Goal: Obtain resource: Obtain resource

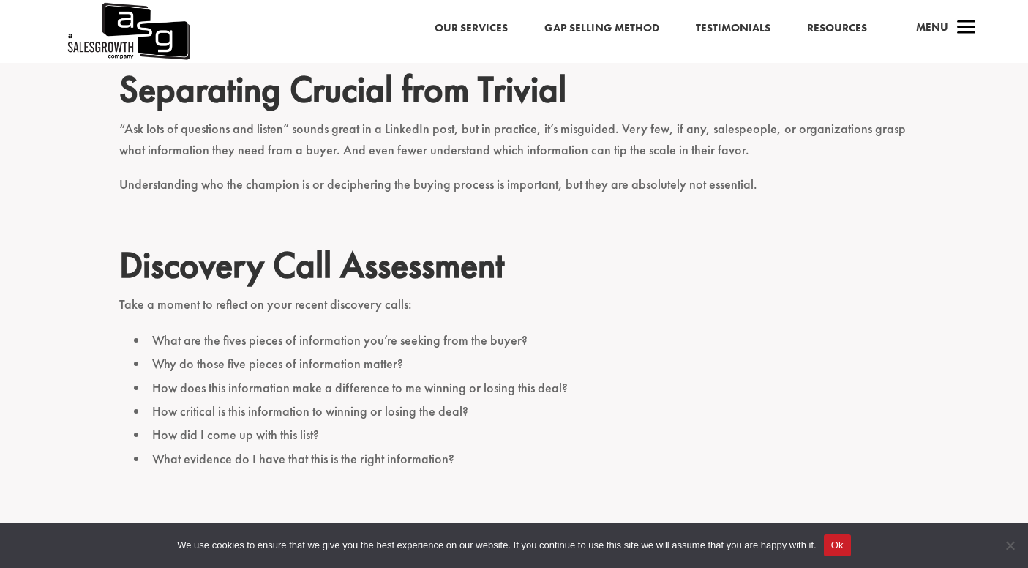
scroll to position [1535, 0]
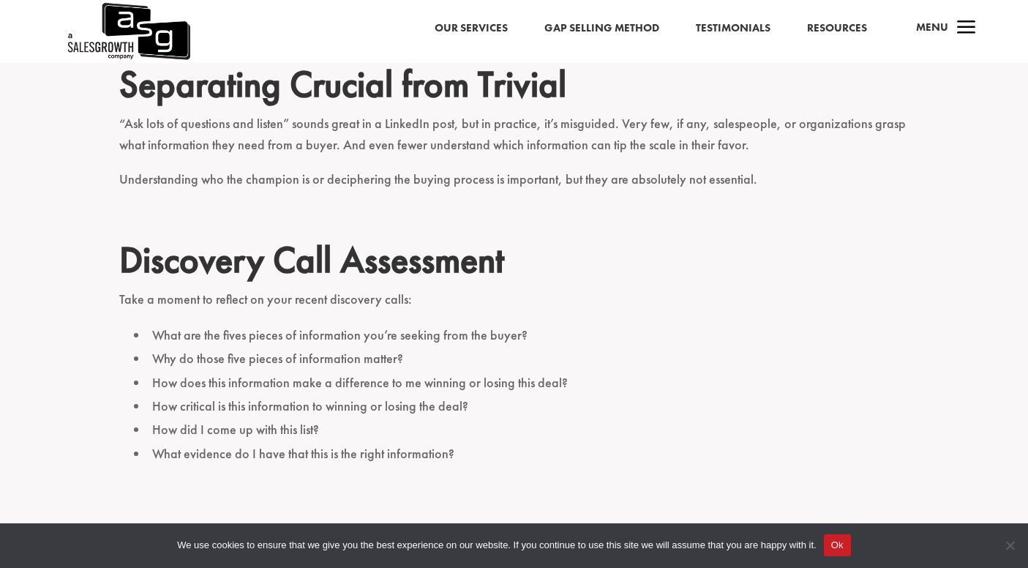
click at [449, 324] on li "What are the fives pieces of information you’re seeking from the buyer?" at bounding box center [522, 335] width 776 height 23
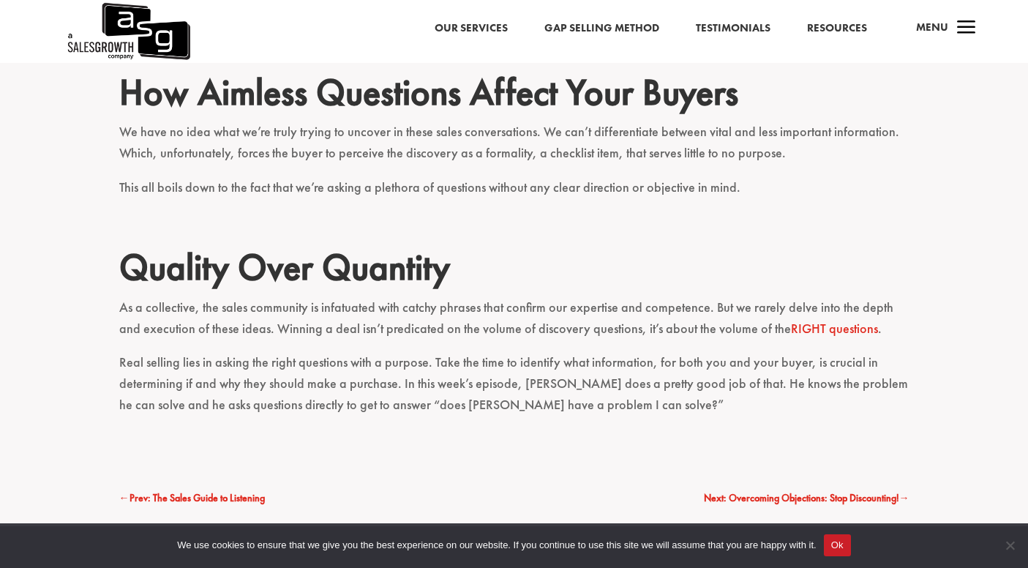
scroll to position [2234, 0]
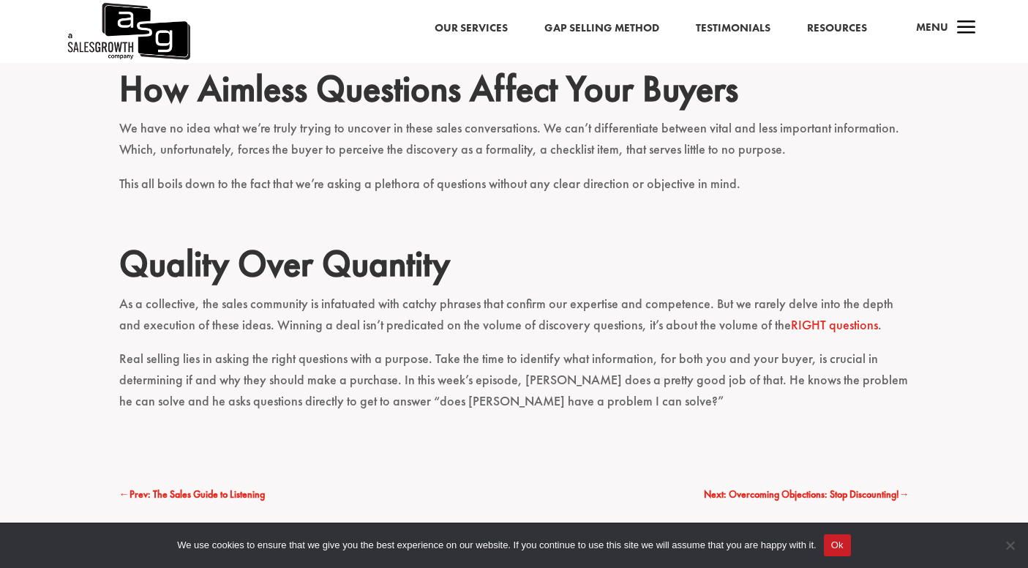
click at [798, 316] on link "RIGHT questions" at bounding box center [834, 324] width 87 height 17
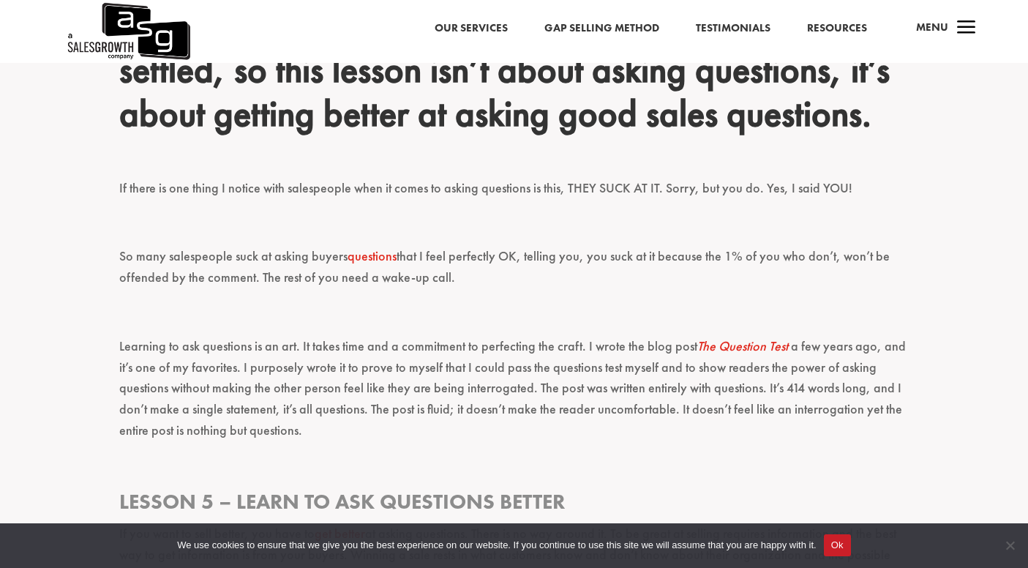
scroll to position [657, 0]
click at [842, 30] on link "Resources" at bounding box center [837, 28] width 60 height 19
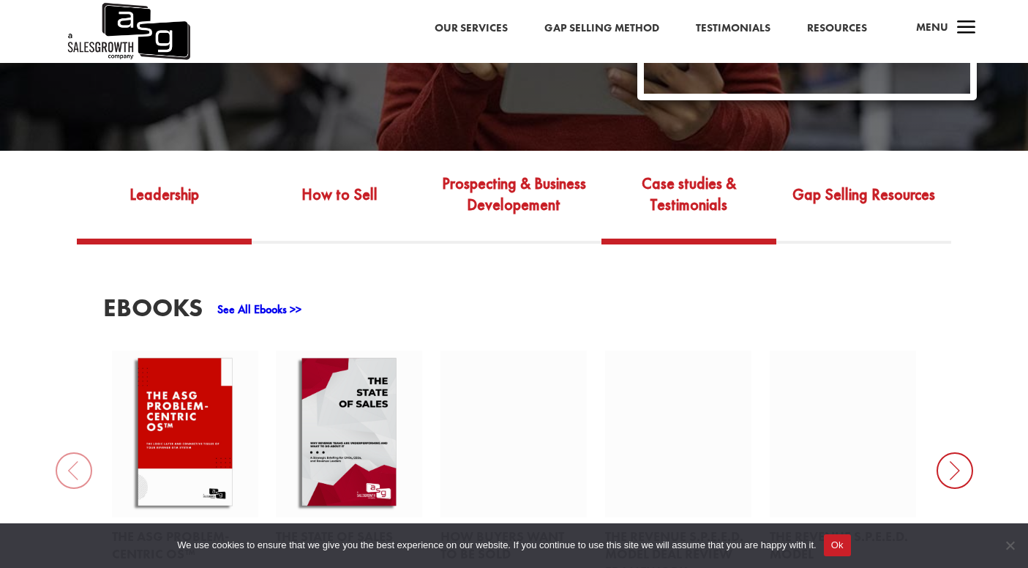
scroll to position [438, 0]
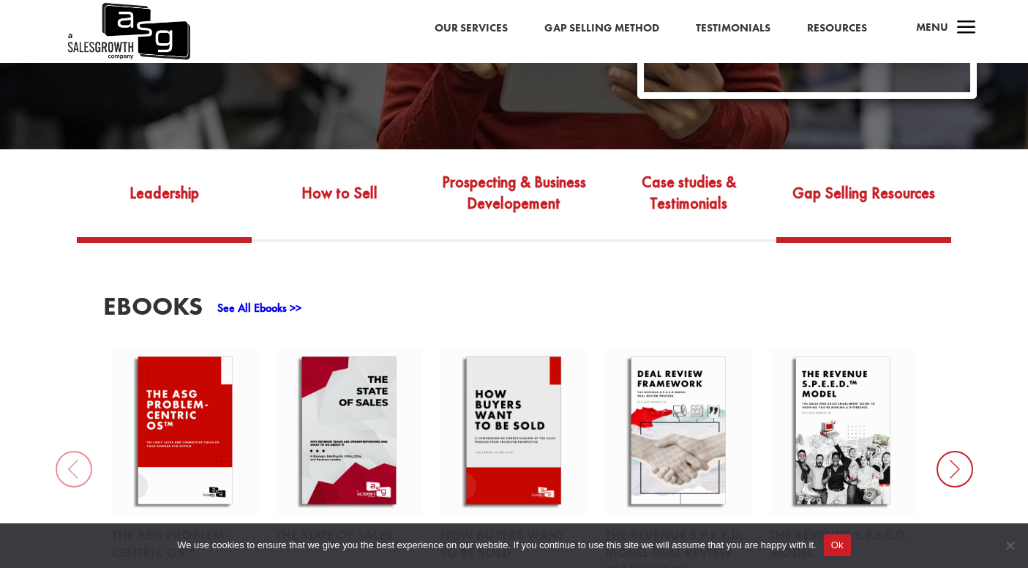
click at [868, 209] on link "Gap Selling Resources" at bounding box center [864, 203] width 175 height 69
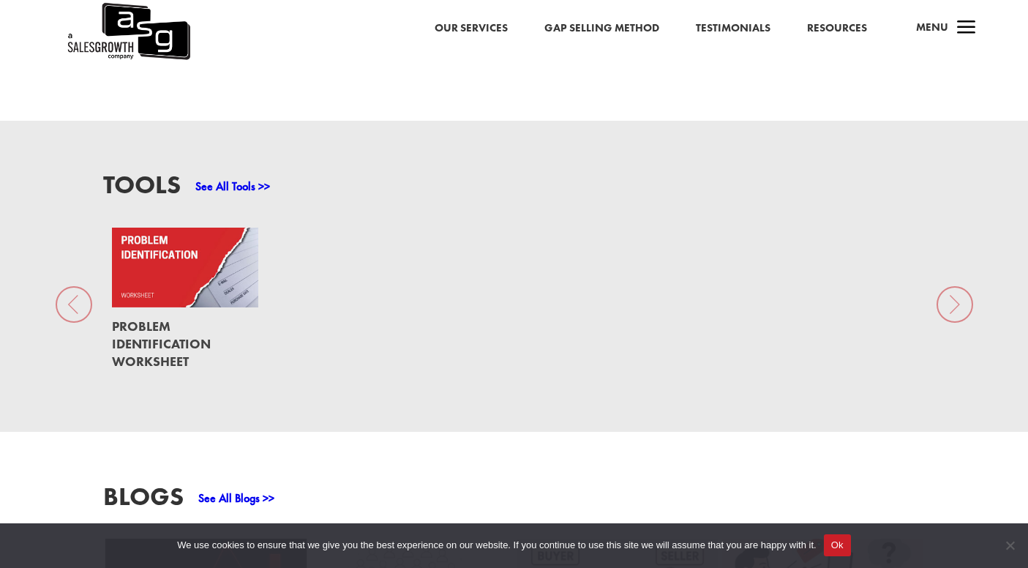
scroll to position [952, 0]
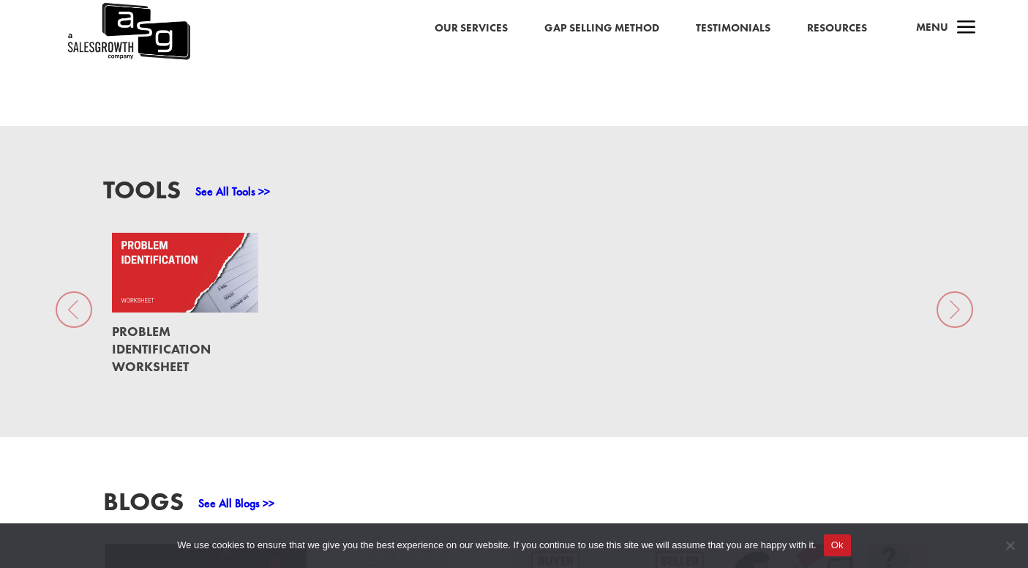
click at [141, 299] on link at bounding box center [185, 273] width 146 height 80
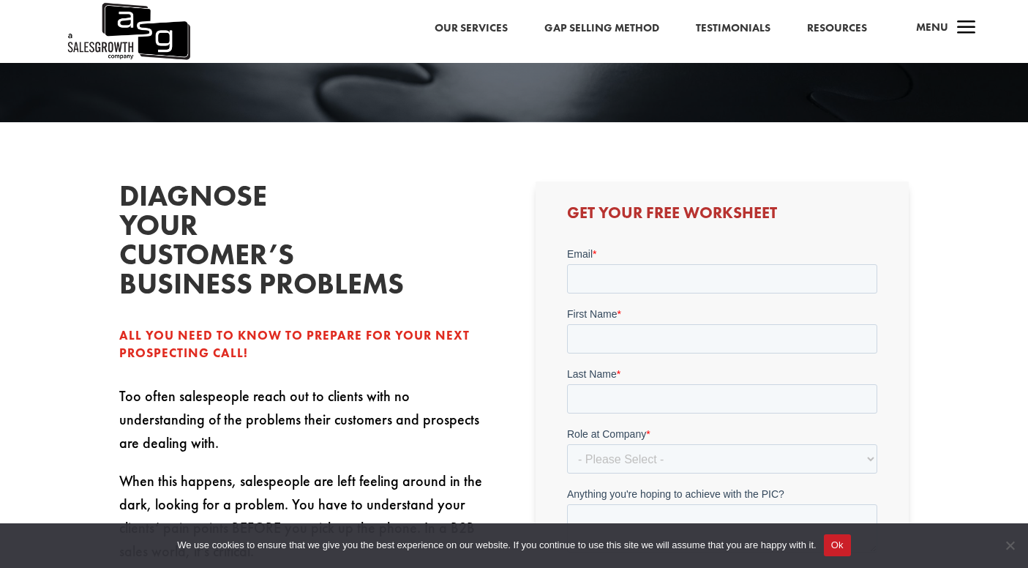
scroll to position [245, 0]
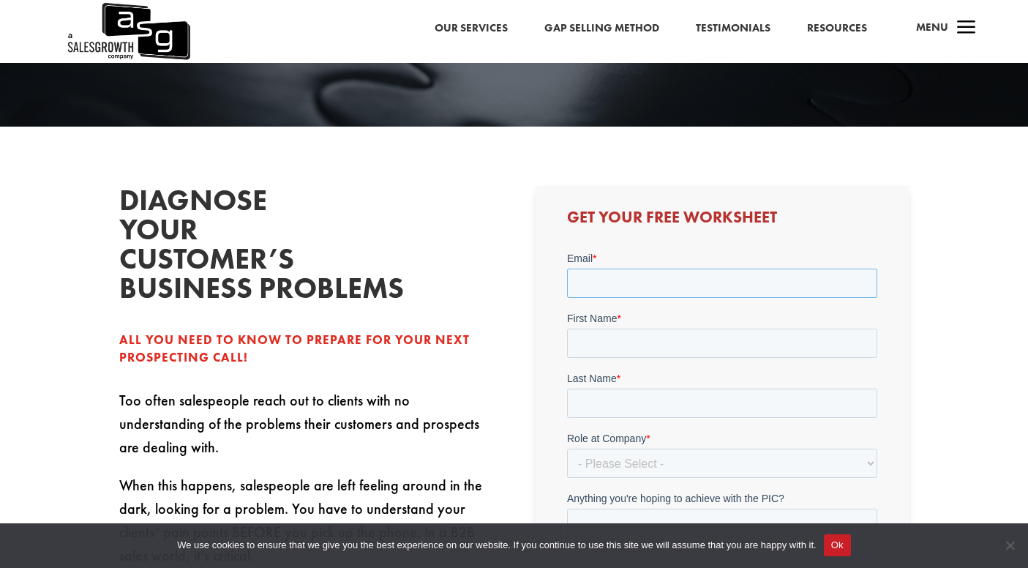
click at [616, 286] on input "Email *" at bounding box center [722, 282] width 310 height 29
type input "[PERSON_NAME][EMAIL_ADDRESS][DOMAIN_NAME]"
click at [657, 329] on input "First Name *" at bounding box center [722, 342] width 310 height 29
type input "[PERSON_NAME]"
click at [642, 395] on input "Last Name *" at bounding box center [722, 402] width 310 height 29
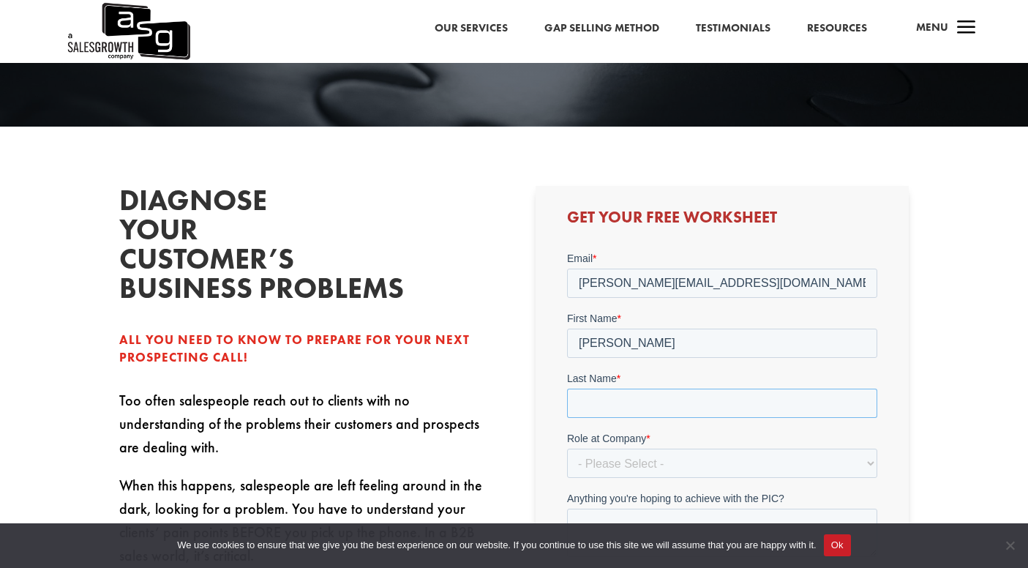
type input "[PERSON_NAME]"
click at [635, 460] on select "- Please Select - C-Level (CRO, CSO, etc) Senior Leadership (VP of Sales, VP of…" at bounding box center [722, 462] width 310 height 29
select select "Director/Manager (Sales Director, Regional Sales Manager, etc)"
click at [567, 448] on select "- Please Select - C-Level (CRO, CSO, etc) Senior Leadership (VP of Sales, VP of…" at bounding box center [722, 462] width 310 height 29
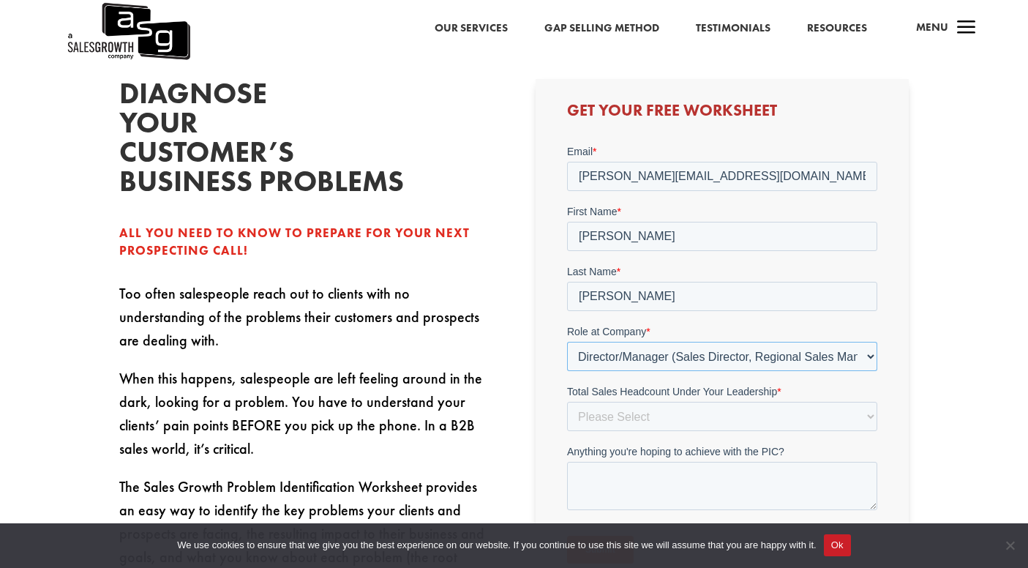
scroll to position [359, 0]
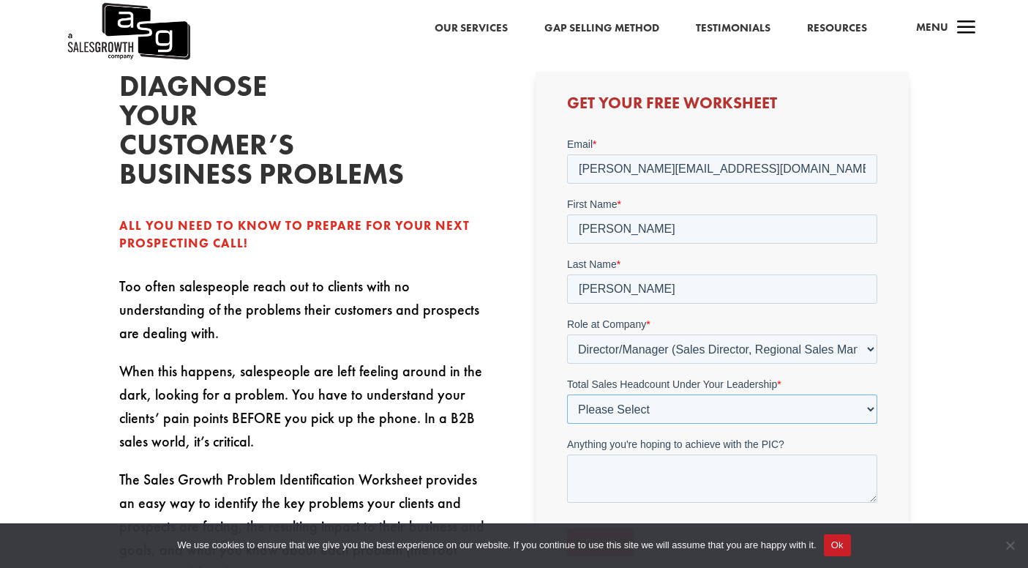
click at [660, 406] on select "Please Select Just Me 1-9 [PHONE_NUMBER] [PHONE_NUMBER]+" at bounding box center [722, 408] width 310 height 29
select select "1-9"
click at [567, 394] on select "Please Select Just Me 1-9 [PHONE_NUMBER] [PHONE_NUMBER]+" at bounding box center [722, 408] width 310 height 29
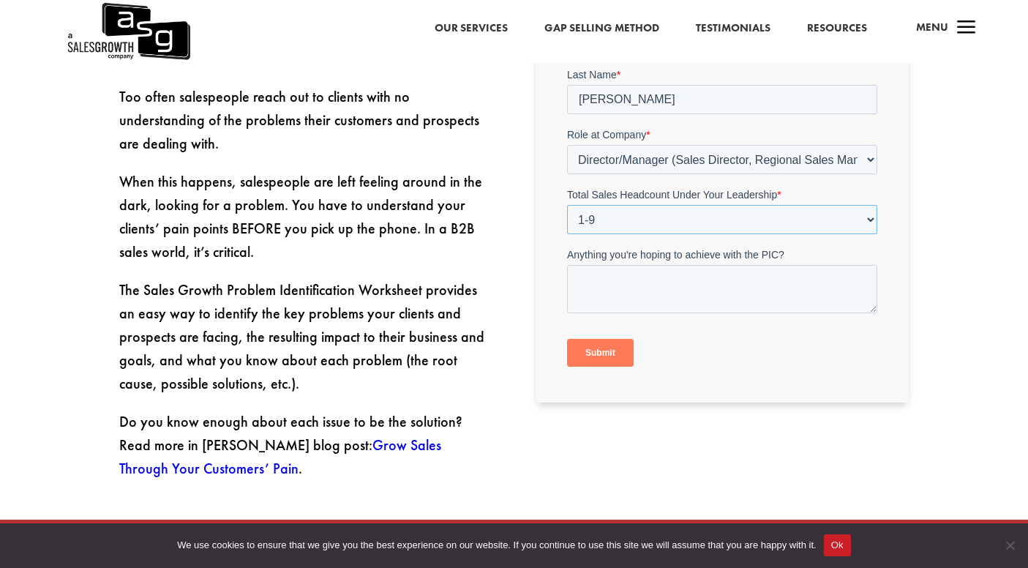
scroll to position [550, 0]
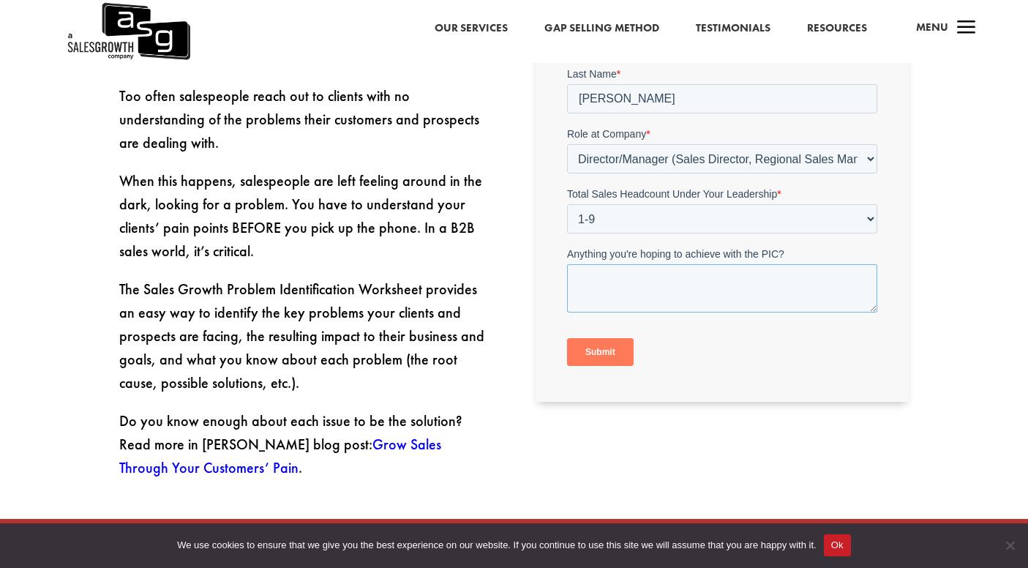
click at [652, 277] on textarea "Anything you're hoping to achieve with the PIC?" at bounding box center [722, 288] width 310 height 48
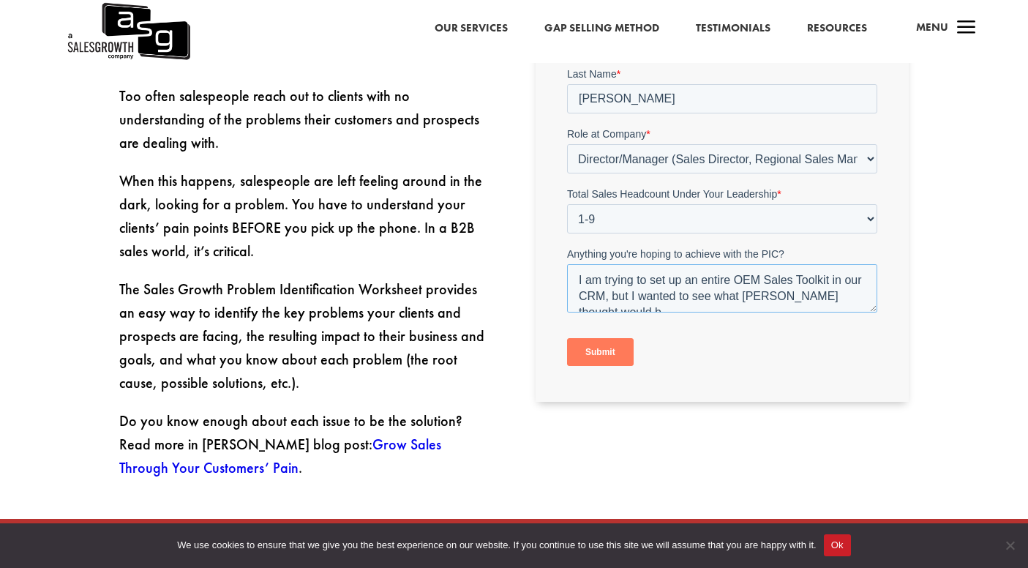
scroll to position [7, 0]
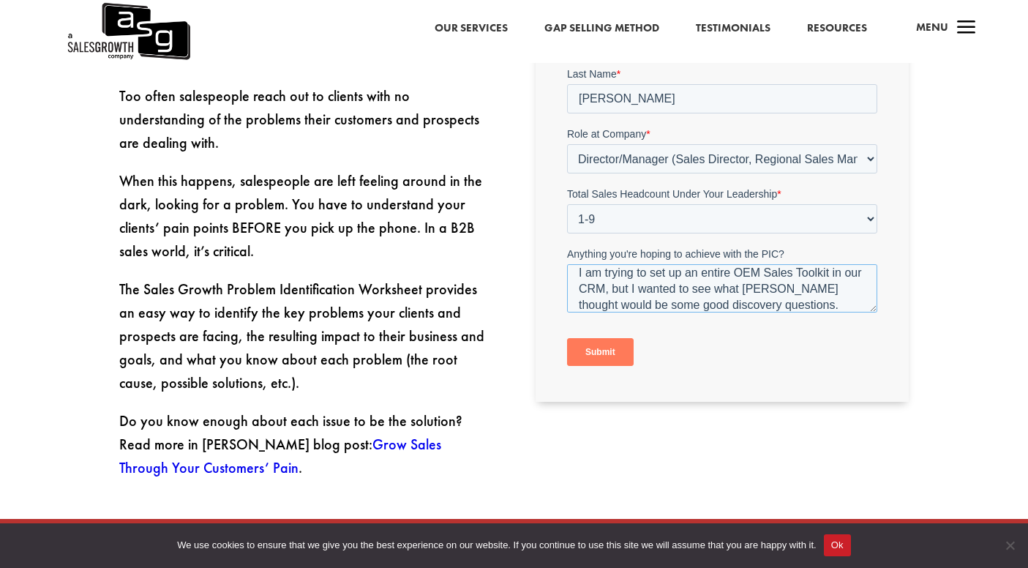
type textarea "I am trying to set up an entire OEM Sales Toolkit in our CRM, but I wanted to s…"
click at [602, 355] on input "Submit" at bounding box center [600, 352] width 67 height 28
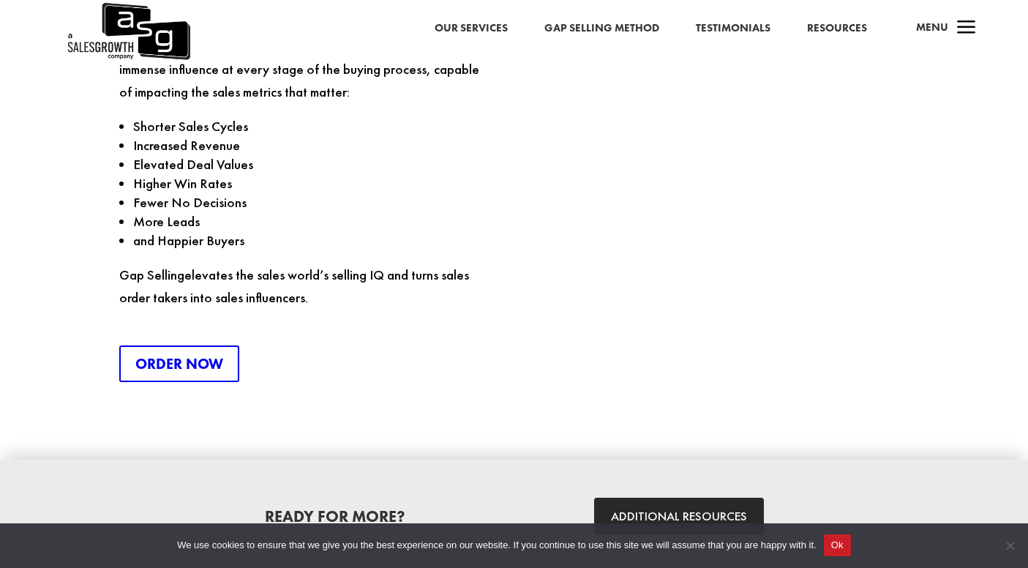
scroll to position [2077, 0]
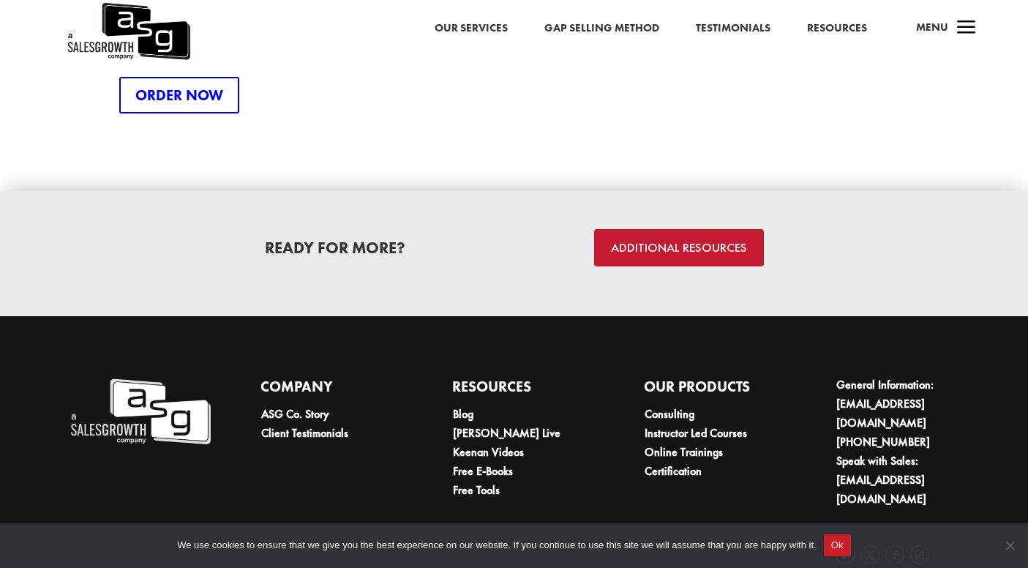
click at [651, 229] on link "ADDITIONAL RESOURCES" at bounding box center [679, 247] width 170 height 37
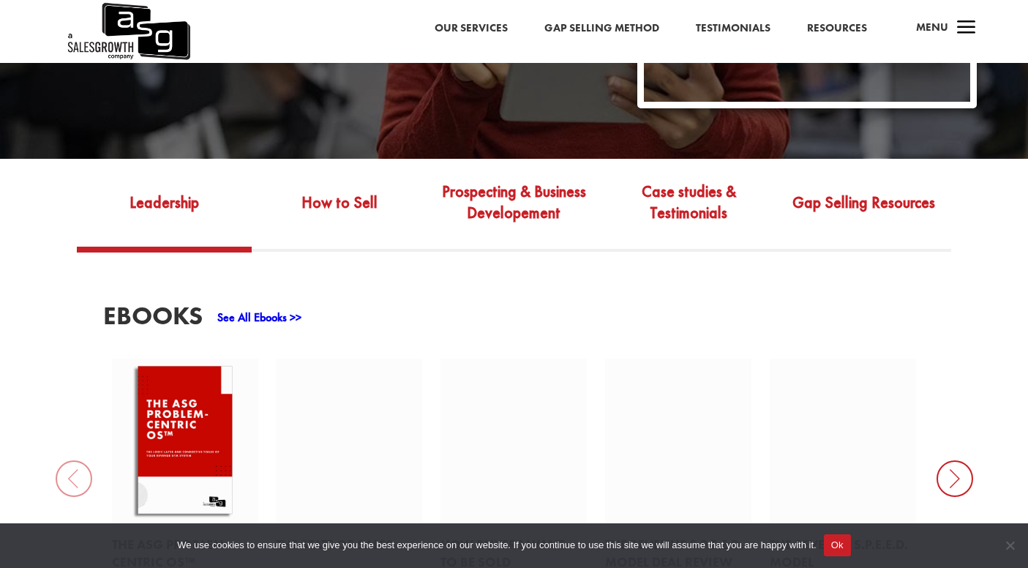
scroll to position [372, 0]
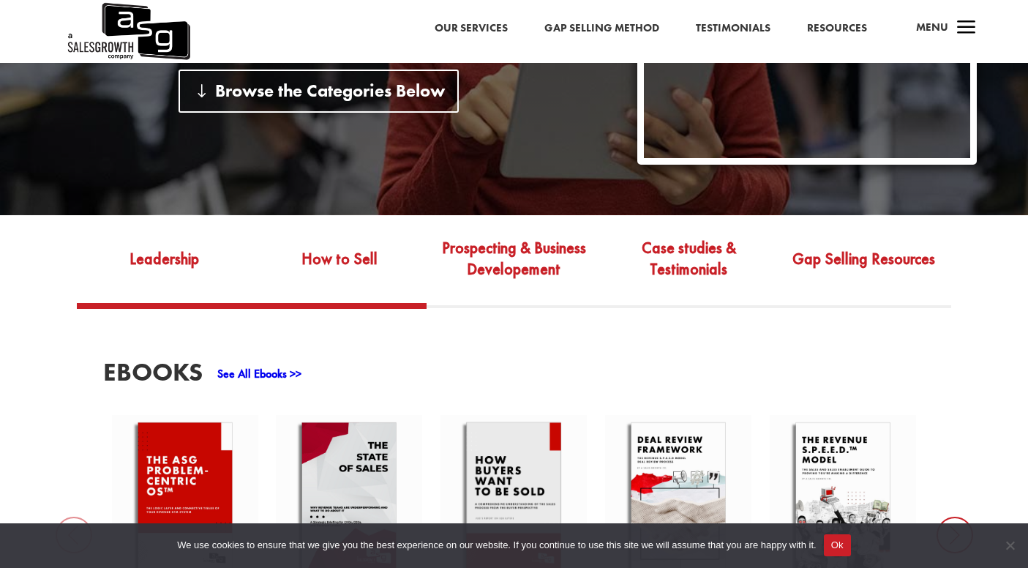
click at [362, 269] on link "How to Sell" at bounding box center [339, 269] width 175 height 69
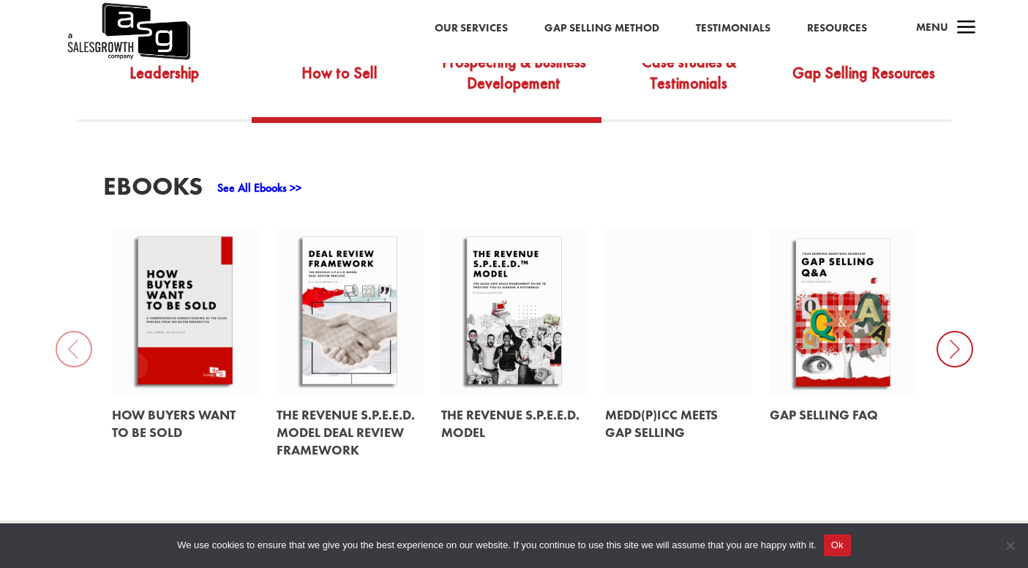
scroll to position [563, 0]
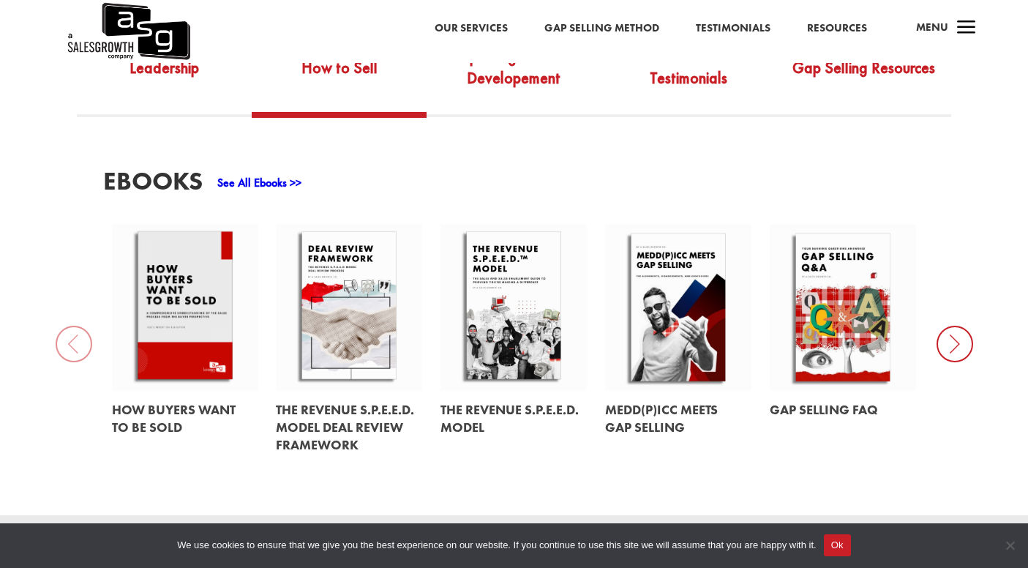
click at [853, 308] on link at bounding box center [843, 307] width 146 height 167
